Goal: Use online tool/utility: Utilize a website feature to perform a specific function

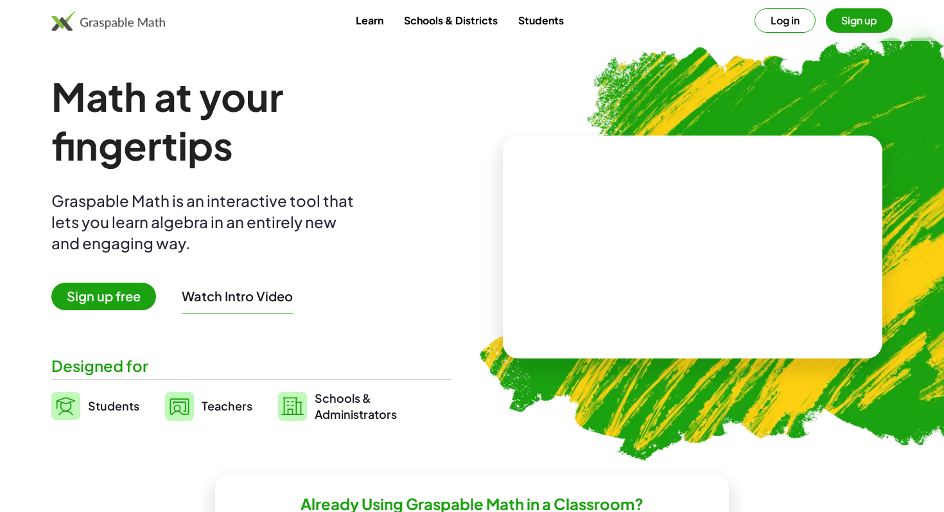
click at [546, 16] on link "Students" at bounding box center [541, 20] width 66 height 24
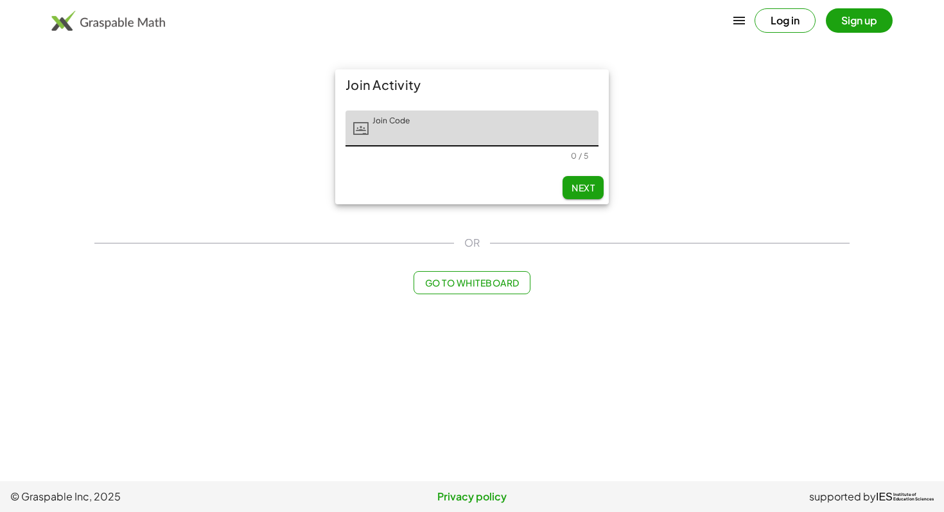
click at [472, 277] on span "Go to Whiteboard" at bounding box center [472, 283] width 94 height 12
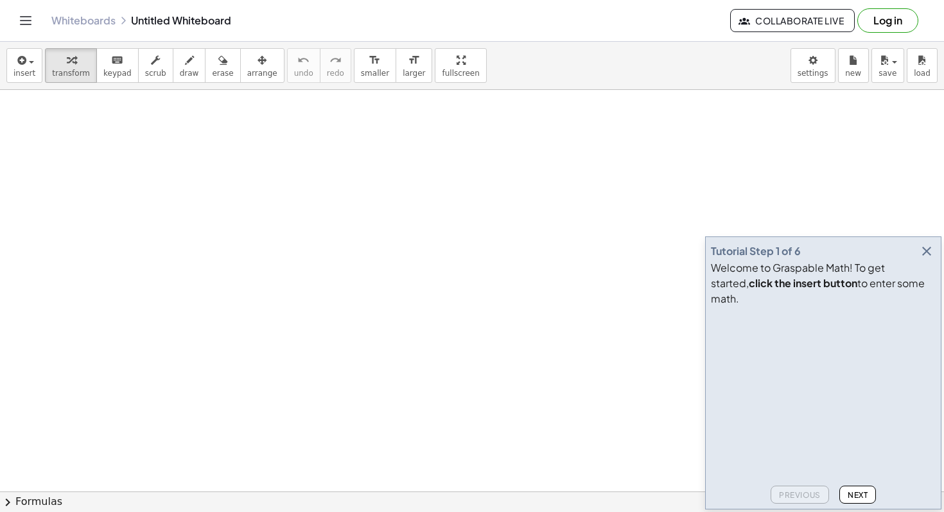
click at [930, 259] on icon "button" at bounding box center [926, 250] width 15 height 15
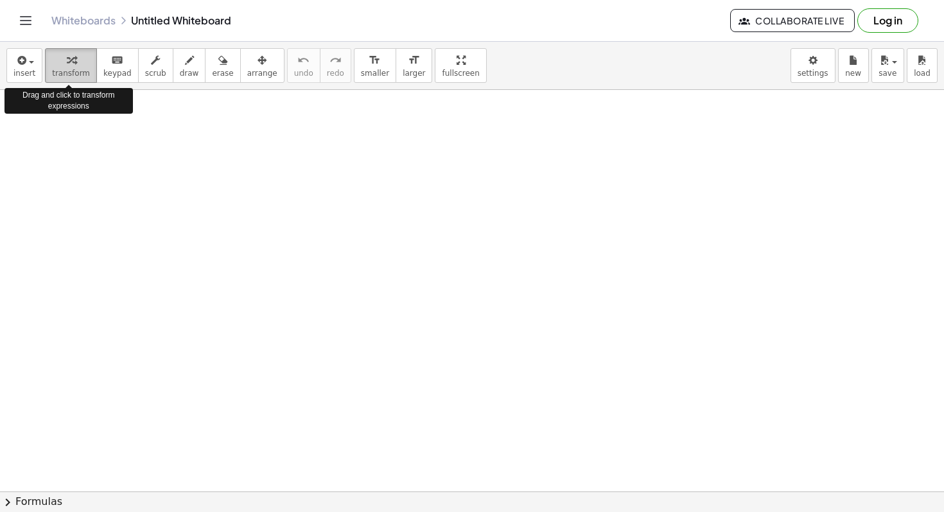
click at [67, 64] on icon "button" at bounding box center [71, 60] width 9 height 15
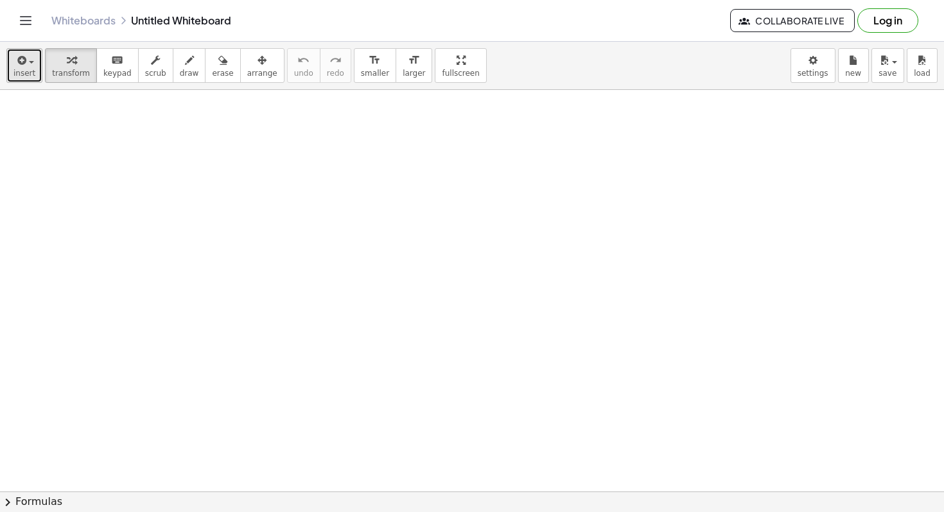
click at [35, 67] on button "insert" at bounding box center [24, 65] width 36 height 35
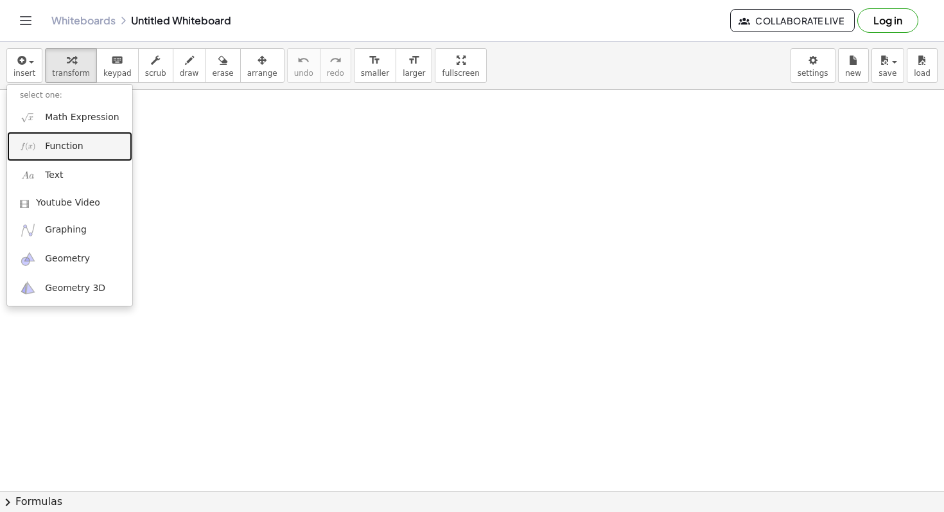
click at [74, 144] on span "Function" at bounding box center [64, 146] width 39 height 13
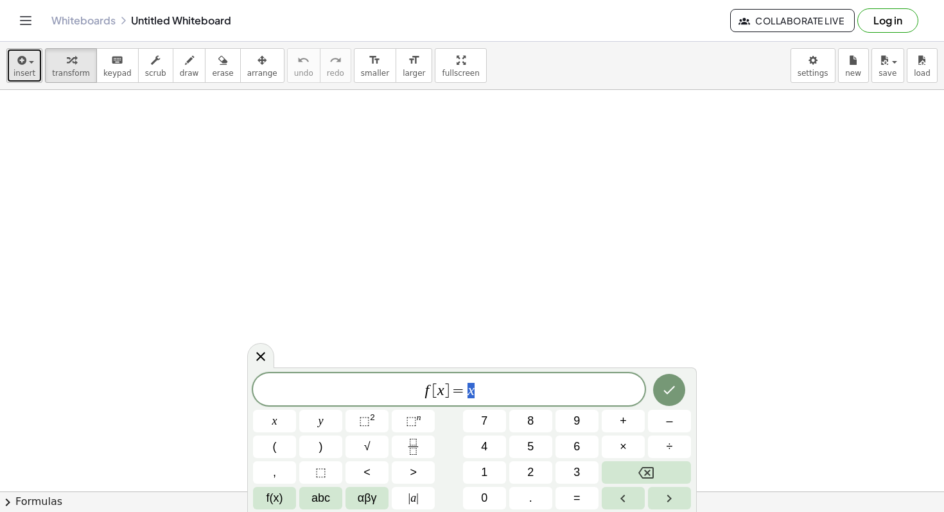
click at [31, 68] on button "insert" at bounding box center [24, 65] width 36 height 35
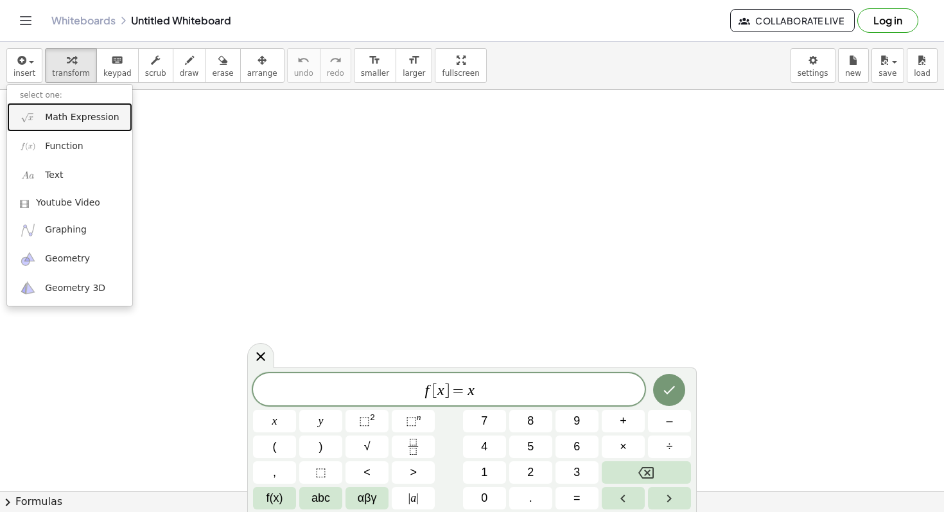
click at [74, 118] on span "Math Expression" at bounding box center [82, 117] width 74 height 13
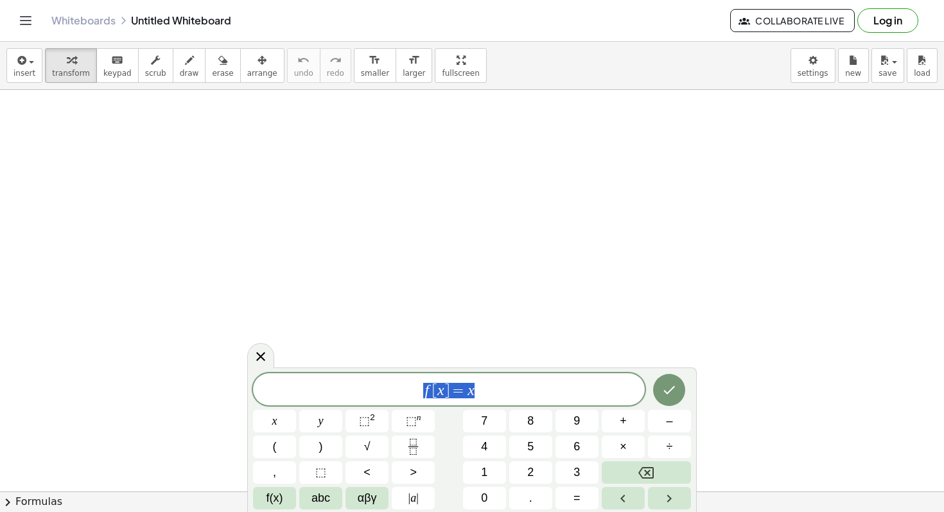
drag, startPoint x: 506, startPoint y: 396, endPoint x: 386, endPoint y: 391, distance: 119.6
click at [386, 391] on span "f [ x ] = x" at bounding box center [449, 391] width 392 height 18
click at [247, 358] on div at bounding box center [260, 355] width 27 height 25
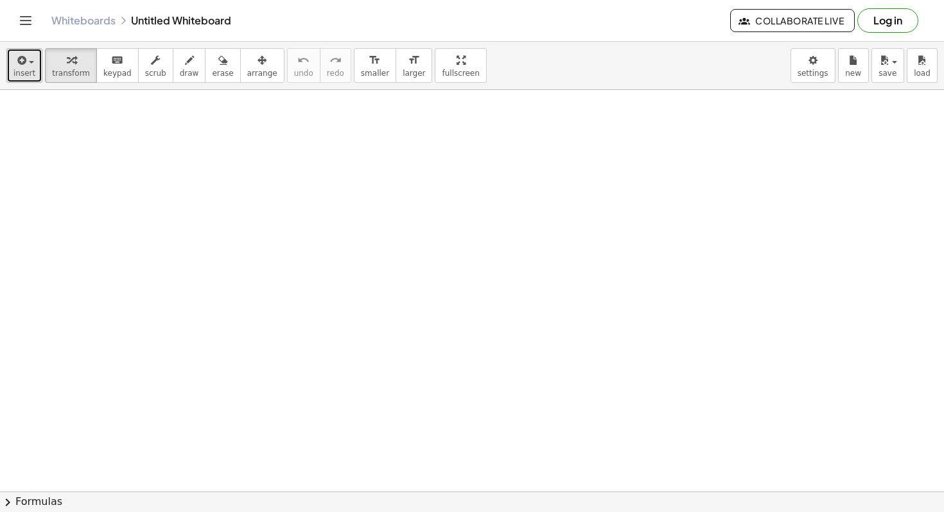
click at [11, 80] on button "insert" at bounding box center [24, 65] width 36 height 35
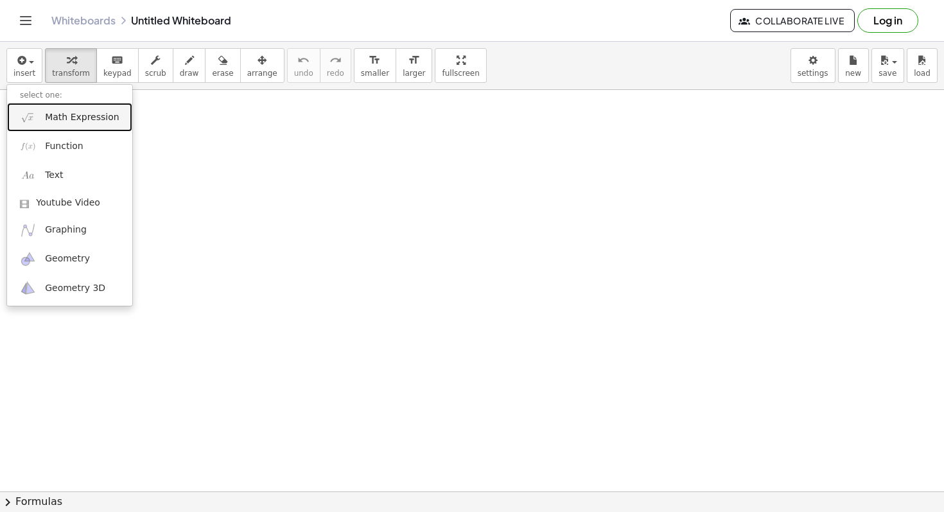
click at [62, 119] on span "Math Expression" at bounding box center [82, 117] width 74 height 13
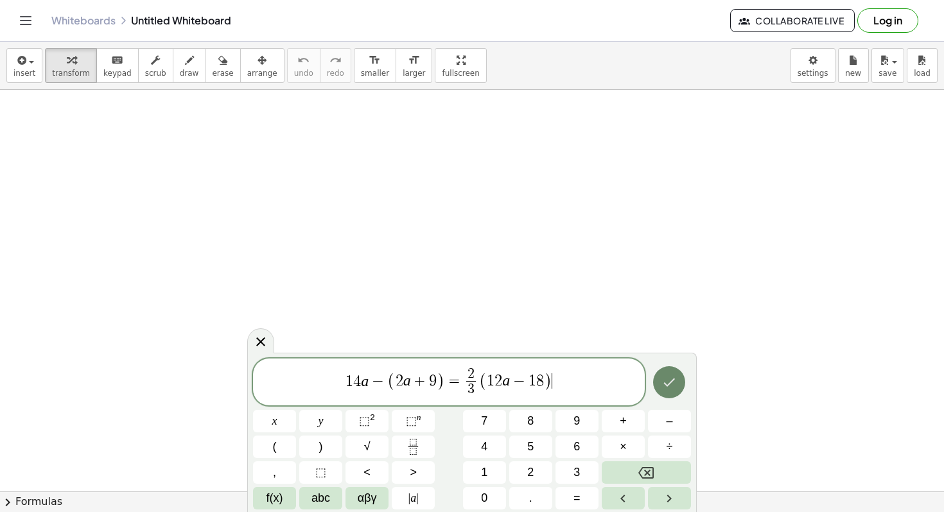
click at [667, 385] on icon "Done" at bounding box center [670, 382] width 12 height 8
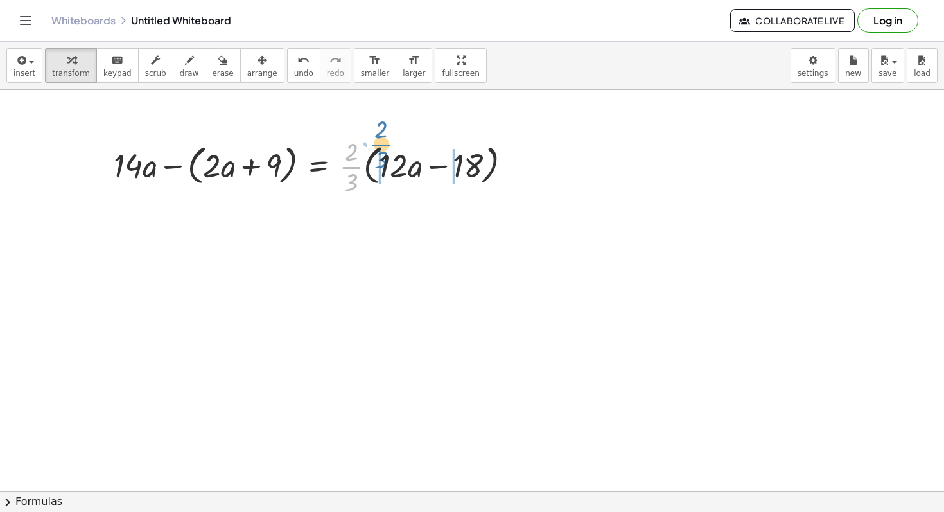
drag, startPoint x: 355, startPoint y: 165, endPoint x: 384, endPoint y: 143, distance: 36.1
click at [384, 143] on div at bounding box center [317, 166] width 421 height 64
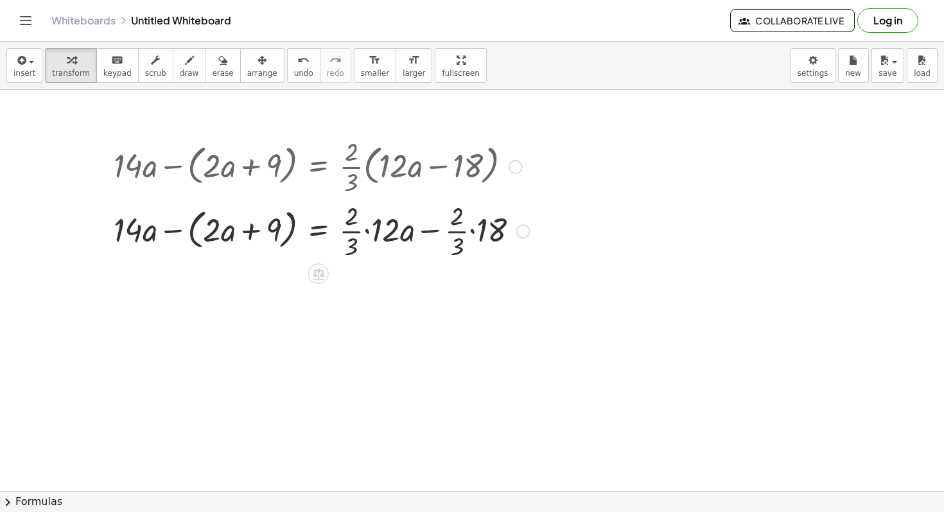
click at [378, 227] on div at bounding box center [321, 230] width 429 height 64
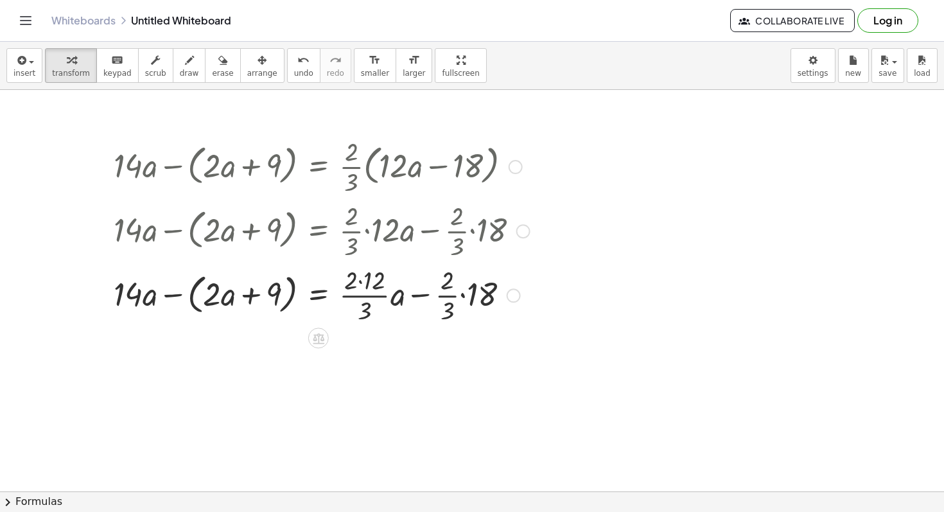
click at [367, 285] on div at bounding box center [321, 294] width 429 height 64
click at [367, 295] on div at bounding box center [321, 294] width 429 height 64
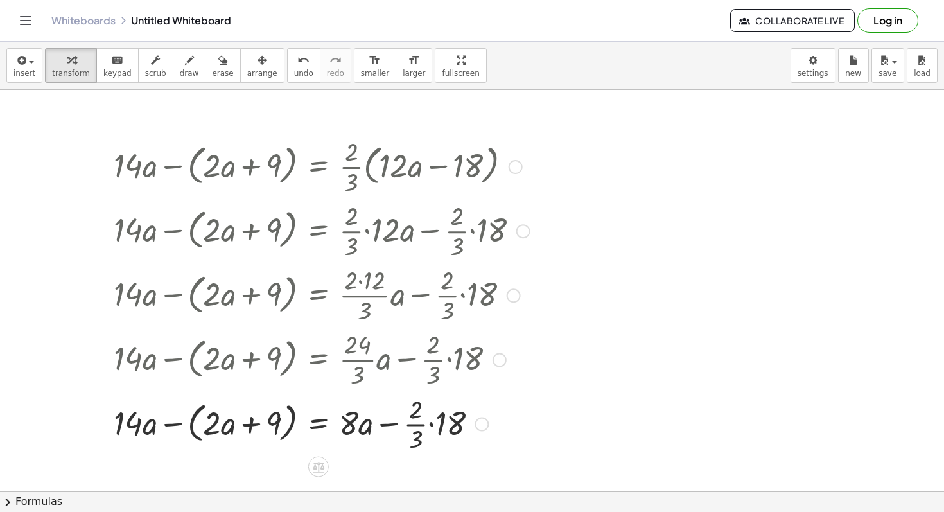
click at [430, 423] on div at bounding box center [321, 423] width 429 height 64
click at [418, 424] on div at bounding box center [321, 423] width 429 height 64
click at [403, 425] on div at bounding box center [321, 423] width 429 height 64
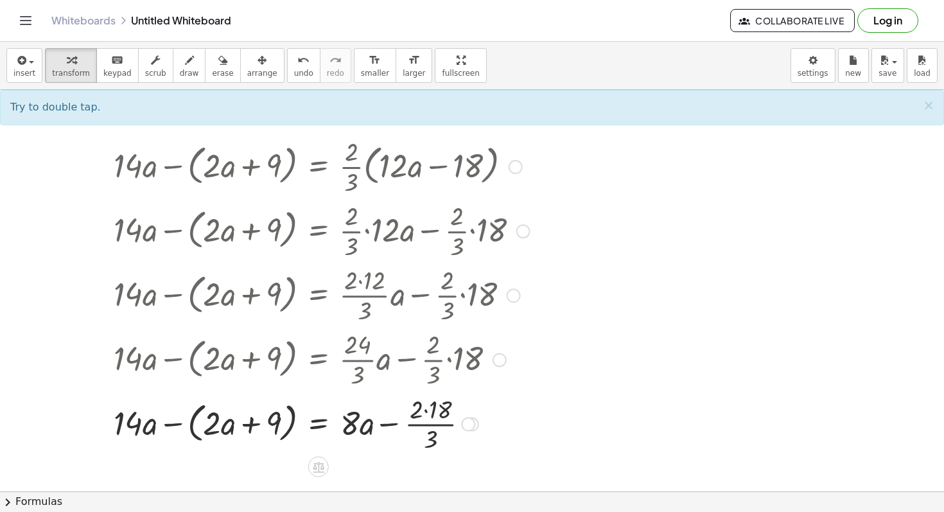
click at [424, 405] on div at bounding box center [321, 423] width 429 height 64
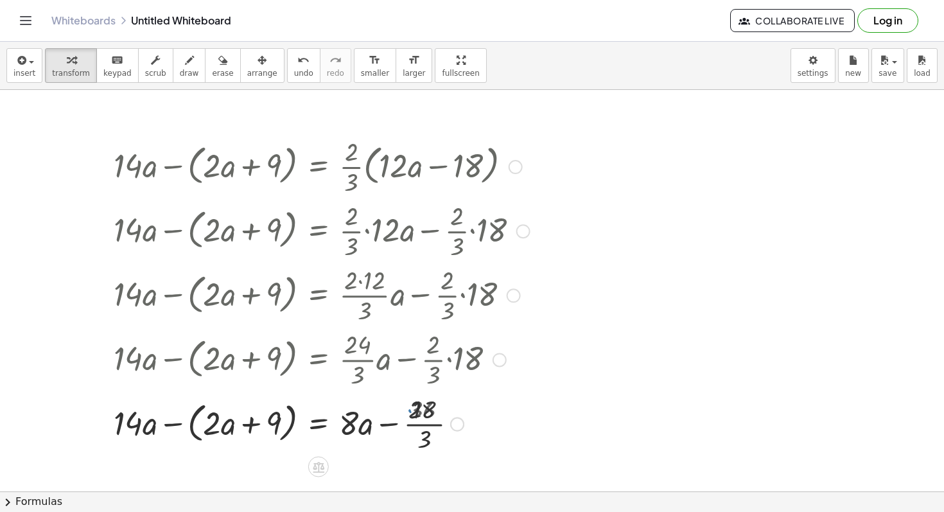
click at [426, 410] on div at bounding box center [321, 423] width 429 height 64
click at [426, 412] on div at bounding box center [321, 423] width 429 height 64
click at [424, 424] on div at bounding box center [321, 423] width 429 height 64
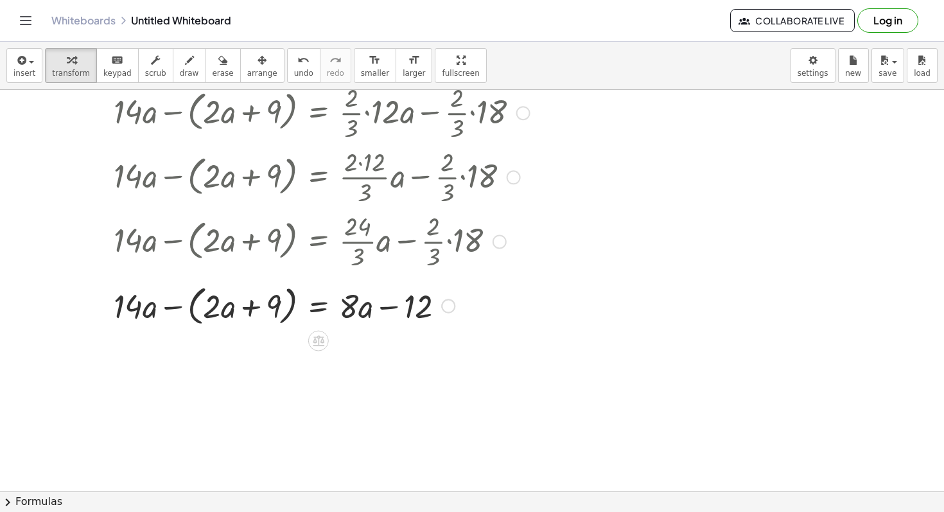
scroll to position [164, 0]
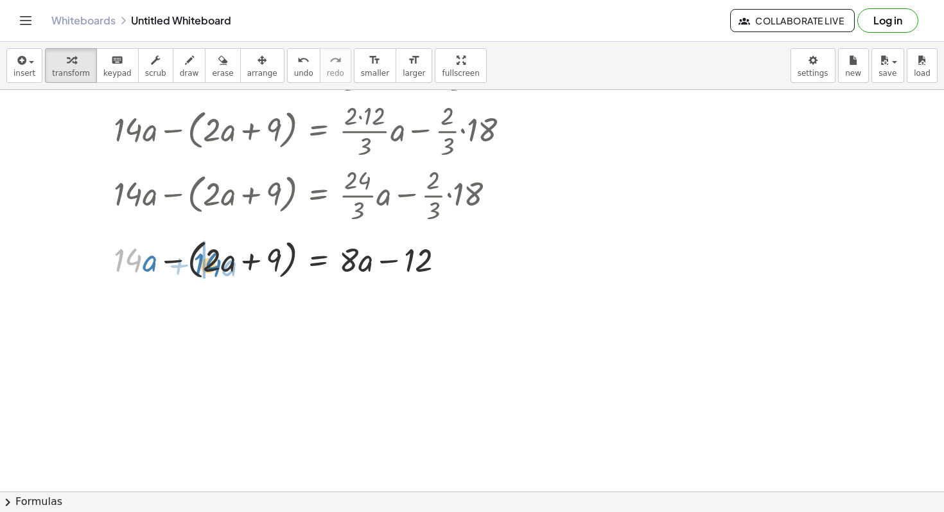
drag, startPoint x: 126, startPoint y: 261, endPoint x: 205, endPoint y: 266, distance: 79.1
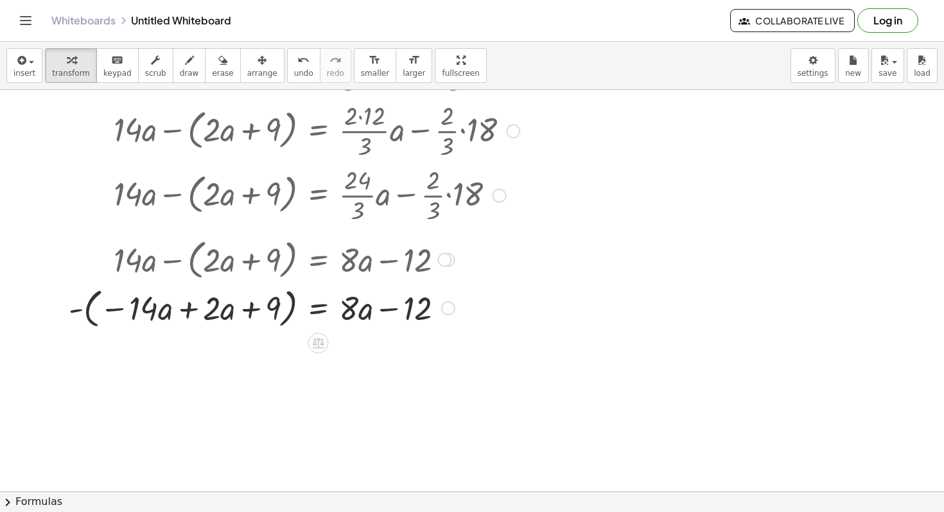
click at [185, 308] on div at bounding box center [298, 307] width 473 height 49
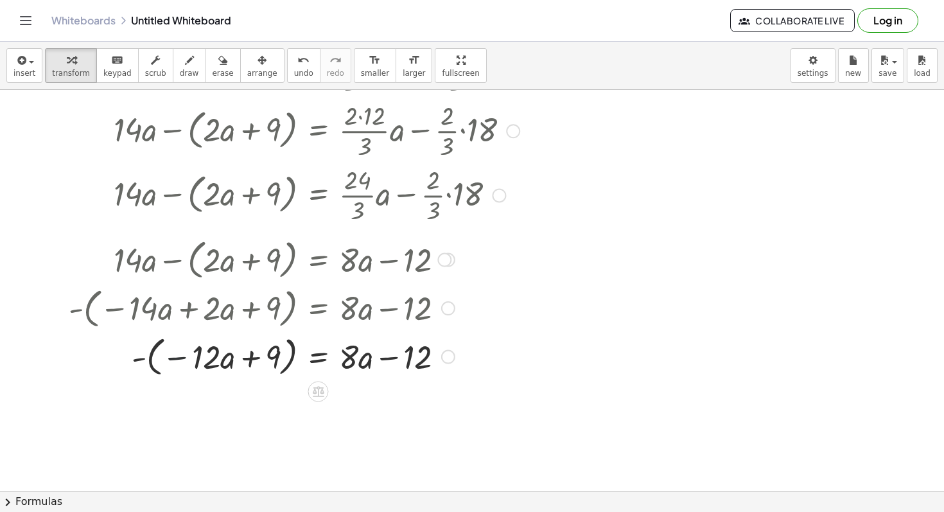
click at [164, 358] on div at bounding box center [298, 355] width 473 height 49
click at [136, 358] on div at bounding box center [298, 355] width 473 height 49
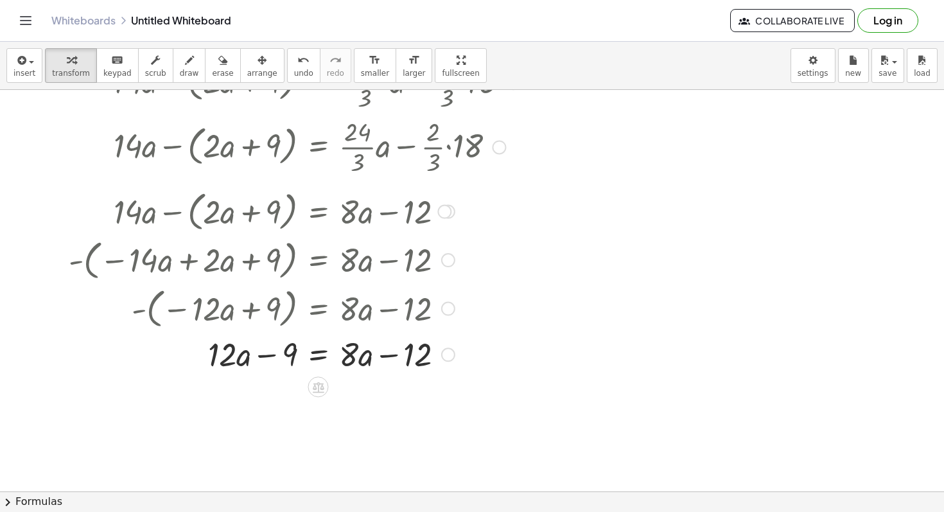
scroll to position [214, 0]
drag, startPoint x: 285, startPoint y: 353, endPoint x: 477, endPoint y: 355, distance: 192.7
click at [477, 355] on div at bounding box center [298, 352] width 473 height 44
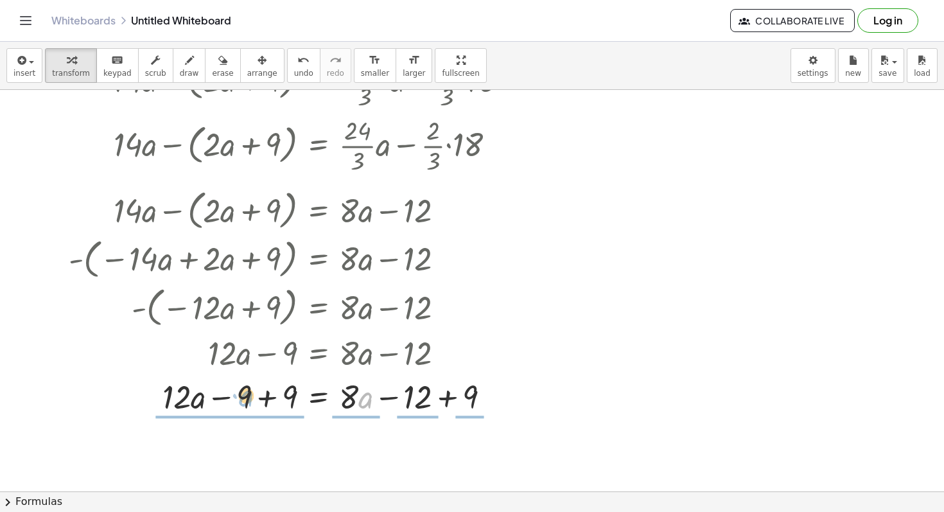
drag, startPoint x: 362, startPoint y: 401, endPoint x: 235, endPoint y: 399, distance: 126.6
click at [235, 399] on div at bounding box center [298, 396] width 473 height 44
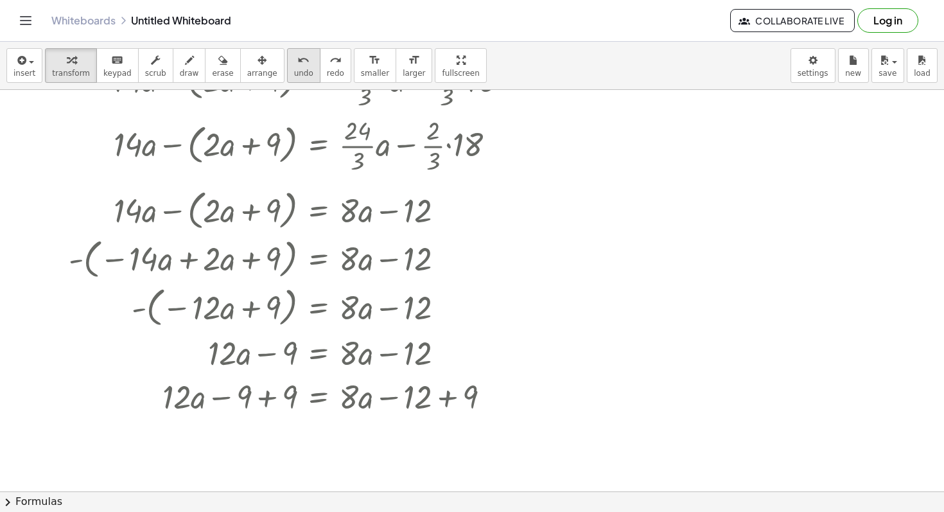
click at [304, 57] on button "undo undo" at bounding box center [303, 65] width 33 height 35
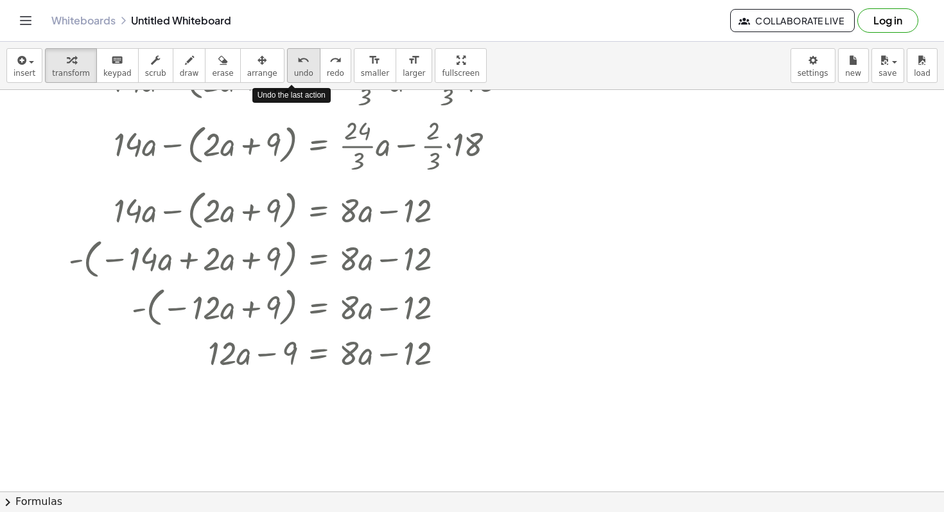
click at [297, 61] on icon "undo" at bounding box center [303, 60] width 12 height 15
click at [235, 358] on div at bounding box center [299, 352] width 382 height 44
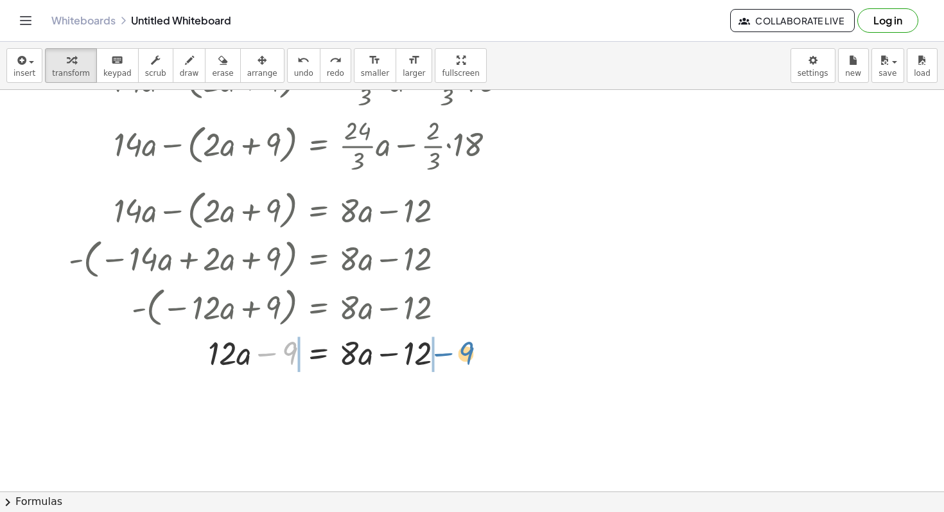
drag, startPoint x: 265, startPoint y: 355, endPoint x: 441, endPoint y: 355, distance: 176.0
click at [442, 355] on div at bounding box center [299, 352] width 382 height 44
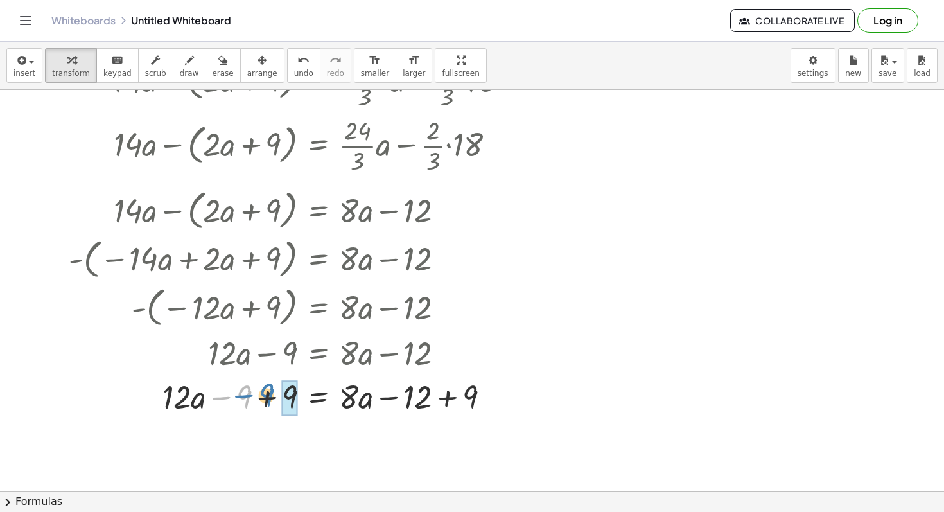
drag, startPoint x: 235, startPoint y: 398, endPoint x: 258, endPoint y: 396, distance: 22.6
click at [258, 396] on div at bounding box center [298, 396] width 473 height 44
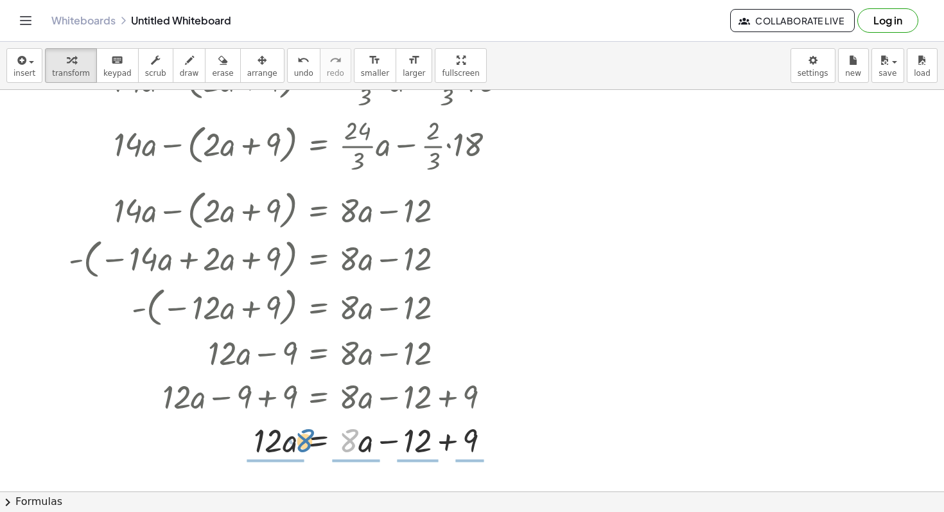
drag, startPoint x: 353, startPoint y: 444, endPoint x: 307, endPoint y: 443, distance: 46.3
click at [307, 443] on div at bounding box center [298, 440] width 473 height 44
click at [304, 64] on button "undo undo" at bounding box center [303, 65] width 33 height 35
click at [357, 444] on div at bounding box center [292, 440] width 460 height 44
drag, startPoint x: 359, startPoint y: 444, endPoint x: 346, endPoint y: 442, distance: 13.0
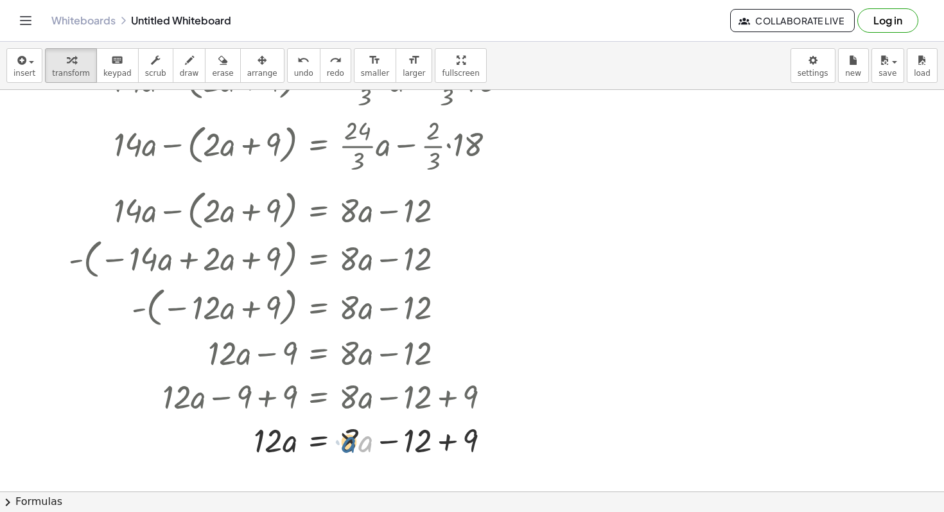
click at [346, 442] on div at bounding box center [292, 440] width 460 height 44
click at [346, 440] on div at bounding box center [292, 440] width 460 height 44
click at [360, 445] on div at bounding box center [292, 440] width 460 height 44
drag, startPoint x: 349, startPoint y: 440, endPoint x: 209, endPoint y: 443, distance: 140.1
click at [209, 443] on div at bounding box center [292, 440] width 460 height 44
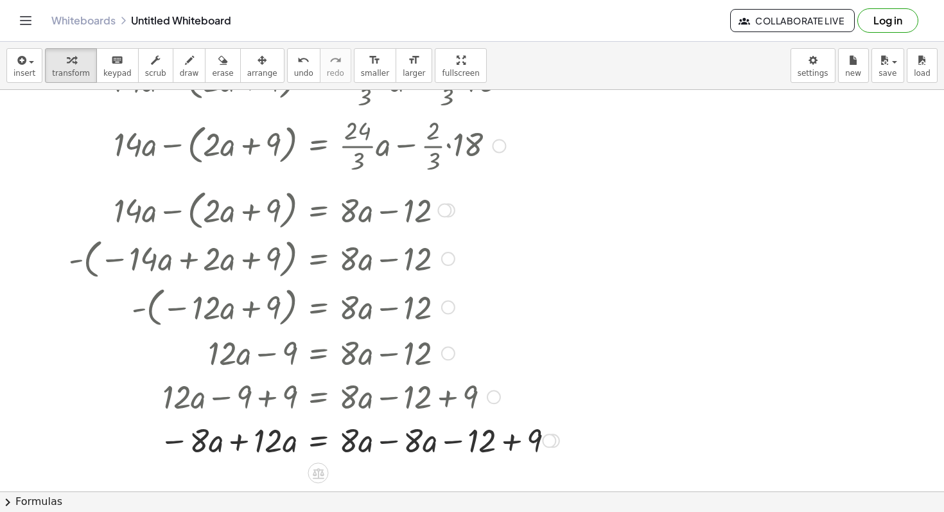
click at [383, 445] on div at bounding box center [314, 440] width 504 height 44
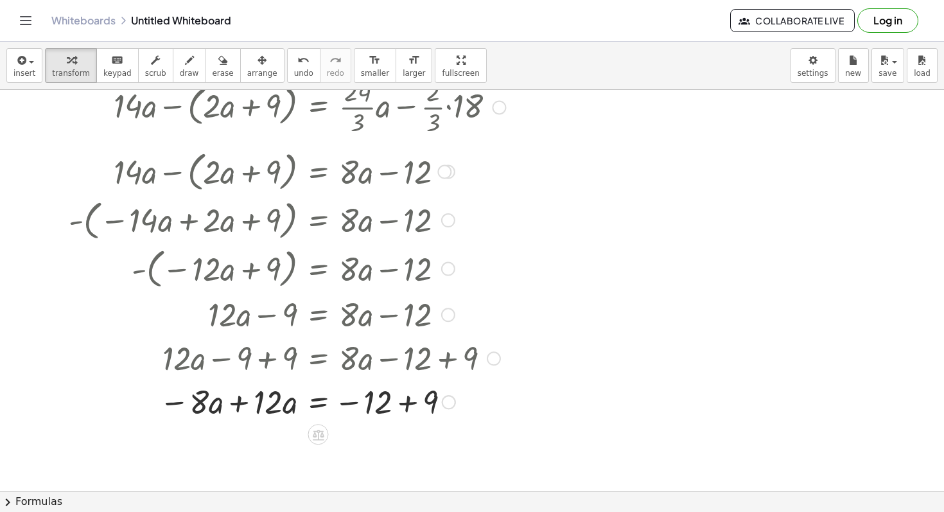
scroll to position [266, 0]
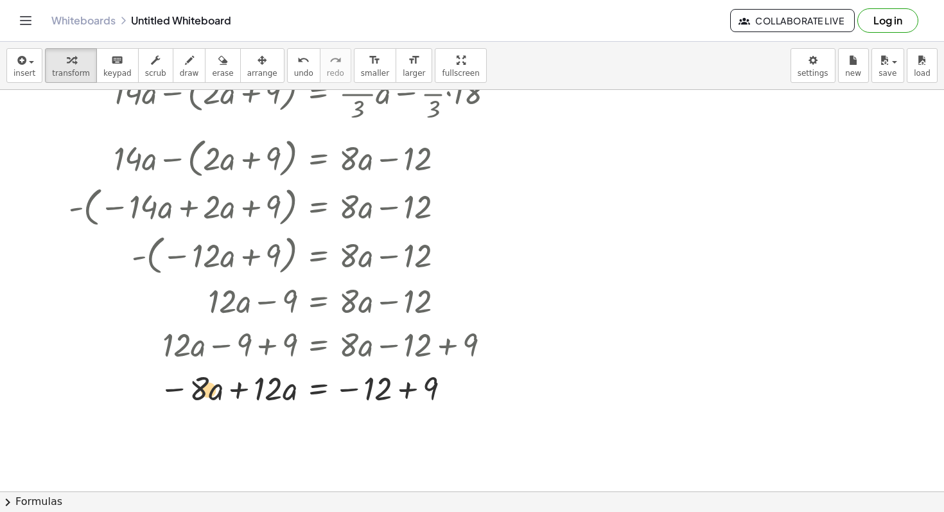
click at [213, 390] on div at bounding box center [298, 388] width 473 height 44
click at [388, 393] on div at bounding box center [298, 388] width 473 height 44
click at [402, 389] on div at bounding box center [298, 388] width 473 height 44
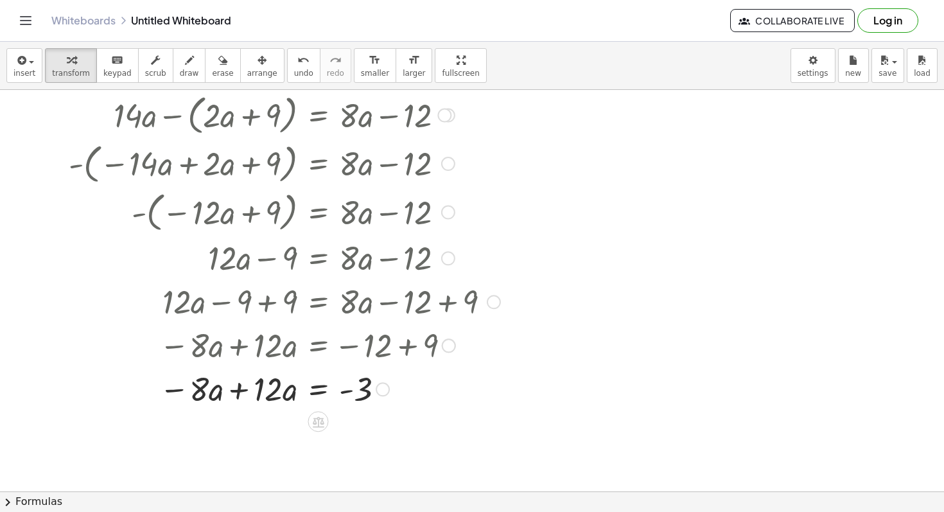
scroll to position [317, 0]
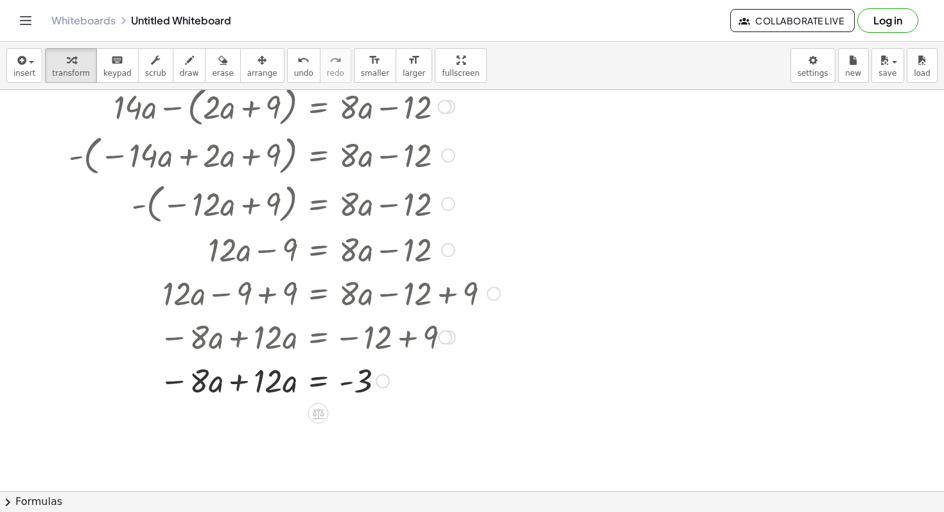
click at [237, 384] on div at bounding box center [298, 380] width 473 height 44
drag, startPoint x: 281, startPoint y: 430, endPoint x: 362, endPoint y: 450, distance: 83.4
click at [360, 427] on div at bounding box center [298, 423] width 473 height 64
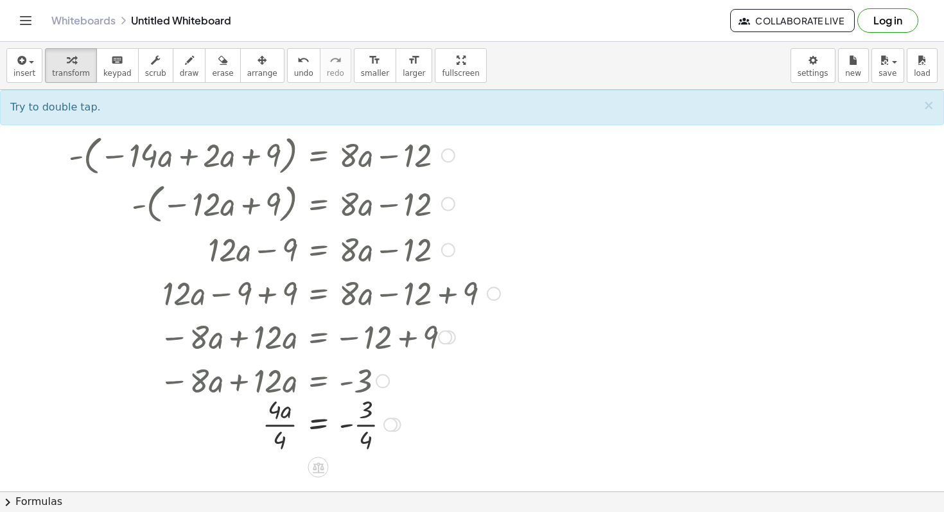
click at [351, 425] on div at bounding box center [298, 423] width 473 height 64
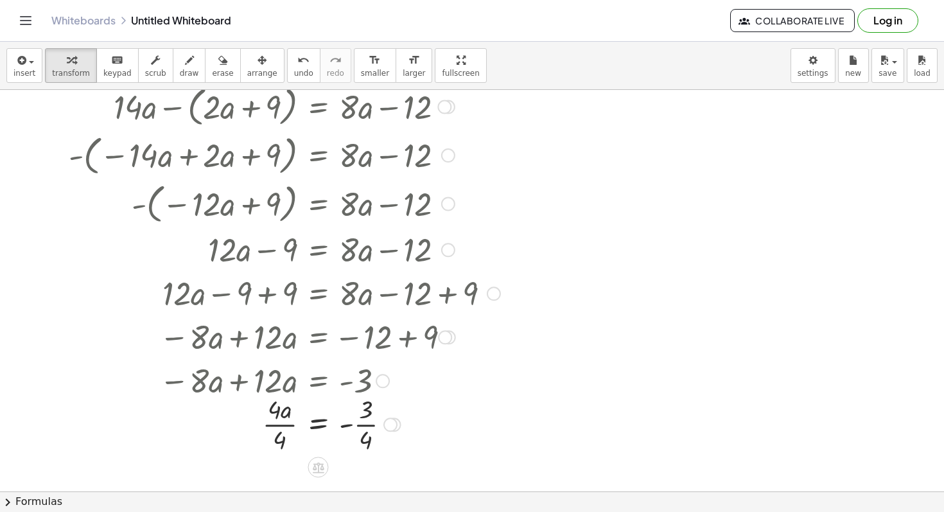
click at [339, 427] on div at bounding box center [298, 423] width 473 height 64
click at [283, 425] on div at bounding box center [298, 423] width 473 height 64
click at [353, 427] on div at bounding box center [298, 423] width 473 height 64
click at [368, 423] on div at bounding box center [298, 423] width 473 height 64
